Goal: Transaction & Acquisition: Subscribe to service/newsletter

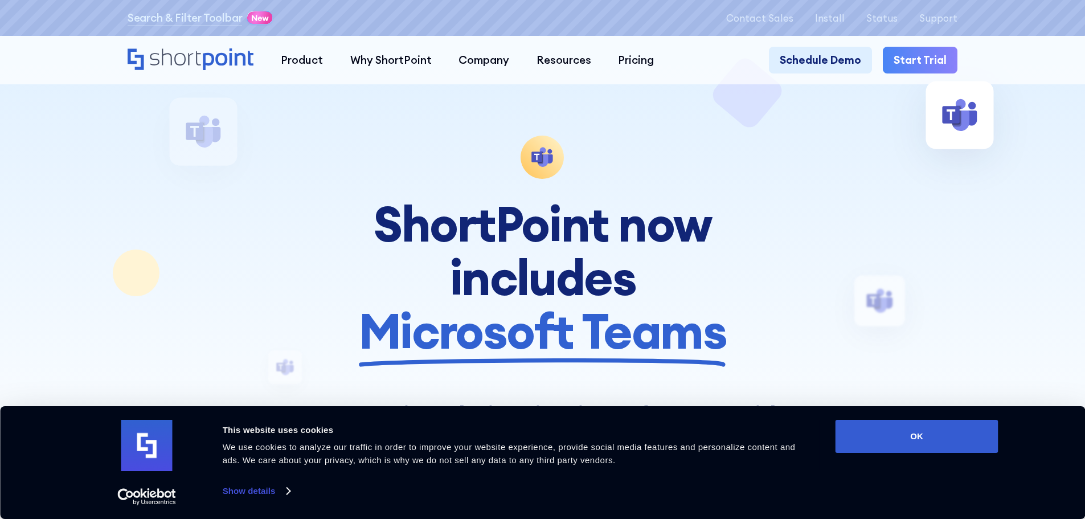
click at [937, 62] on link "Start Trial" at bounding box center [920, 60] width 75 height 27
